Goal: Task Accomplishment & Management: Manage account settings

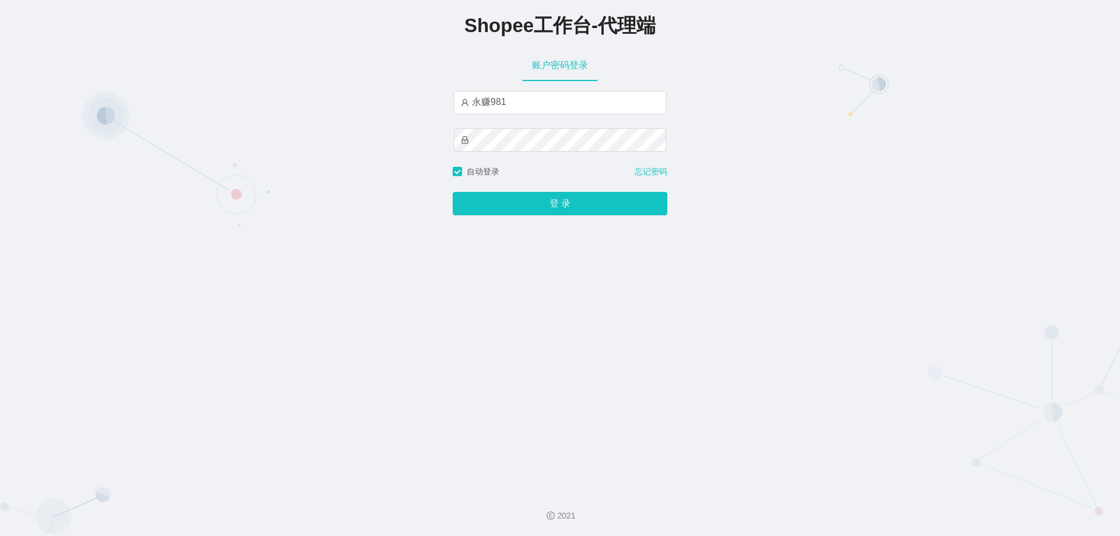
click at [524, 107] on input "永赚981" at bounding box center [560, 102] width 212 height 23
type input "永赚986"
click at [453, 192] on button "登 录" at bounding box center [560, 203] width 215 height 23
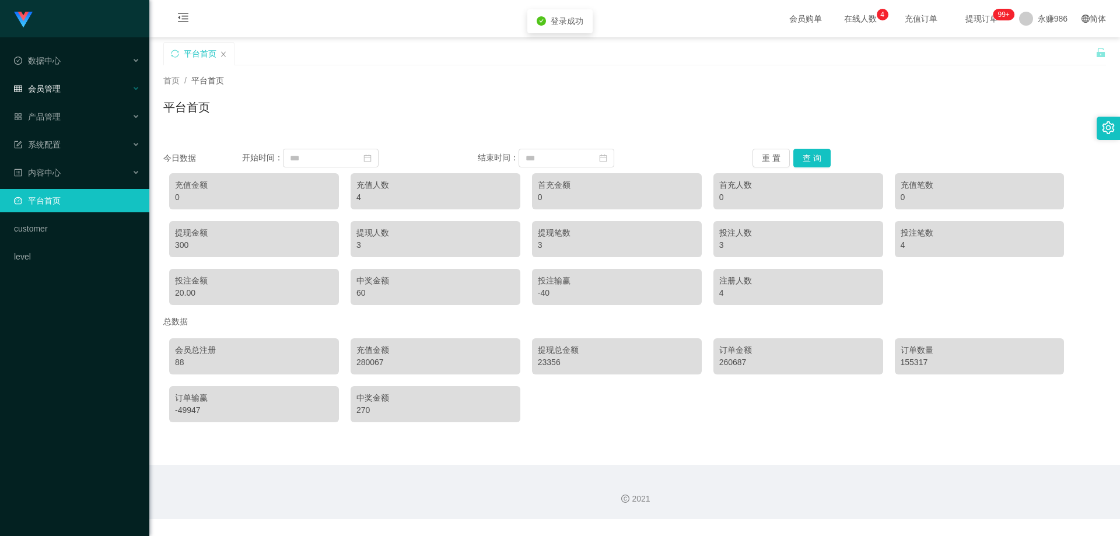
click at [53, 87] on span "会员管理" at bounding box center [37, 88] width 47 height 9
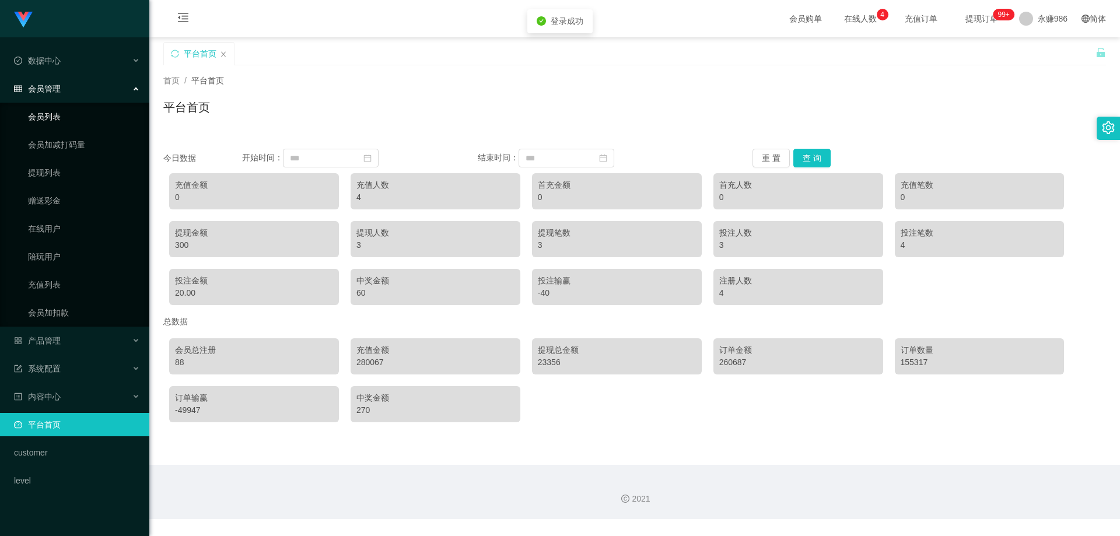
click at [70, 121] on link "会员列表" at bounding box center [84, 116] width 112 height 23
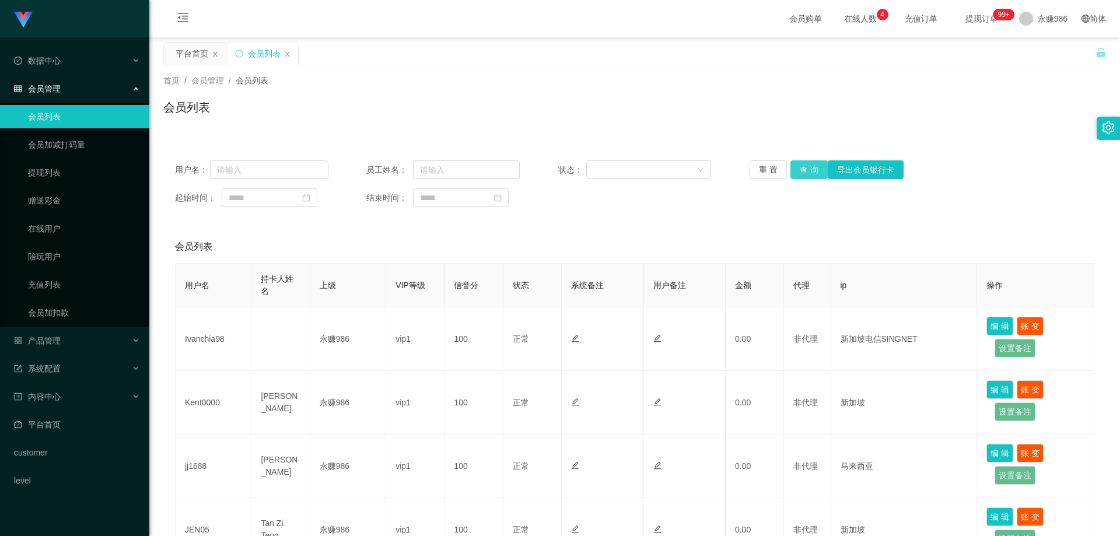
click at [802, 165] on button "查 询" at bounding box center [808, 169] width 37 height 19
click at [801, 167] on button "查 询" at bounding box center [808, 169] width 37 height 19
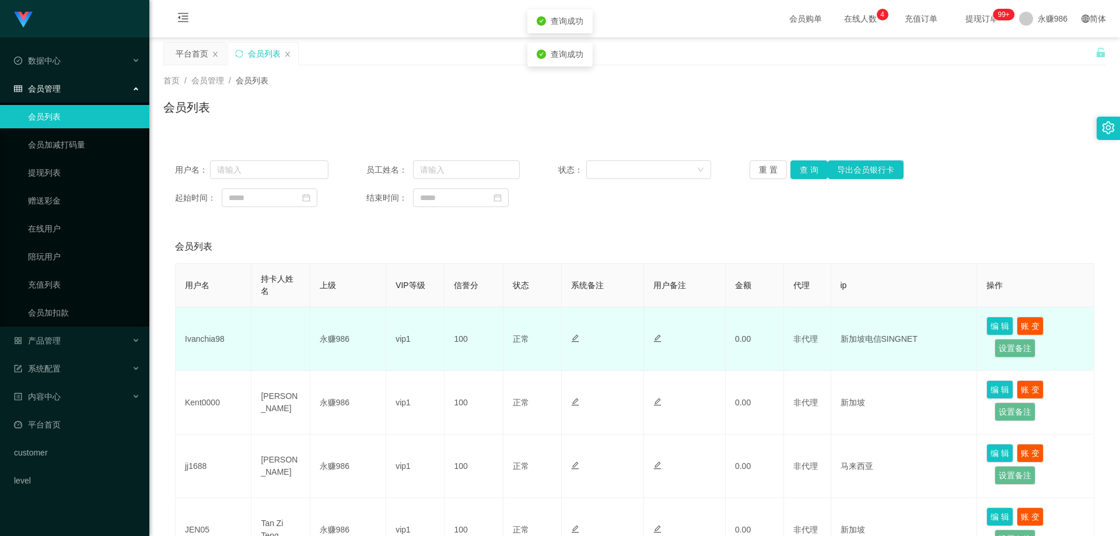
click at [200, 344] on td "Ivanchia98" at bounding box center [214, 339] width 76 height 64
drag, startPoint x: 200, startPoint y: 344, endPoint x: 208, endPoint y: 344, distance: 8.8
click at [201, 344] on td "Ivanchia98" at bounding box center [214, 339] width 76 height 64
copy td "Ivanchia98"
